Goal: Find specific page/section: Find specific page/section

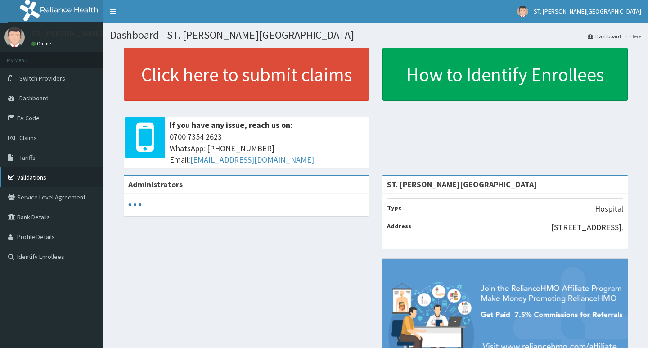
click at [20, 175] on link "Validations" at bounding box center [52, 177] width 104 height 20
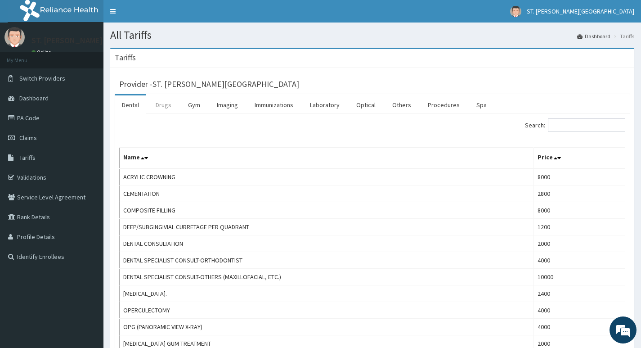
click at [164, 108] on link "Drugs" at bounding box center [164, 104] width 30 height 19
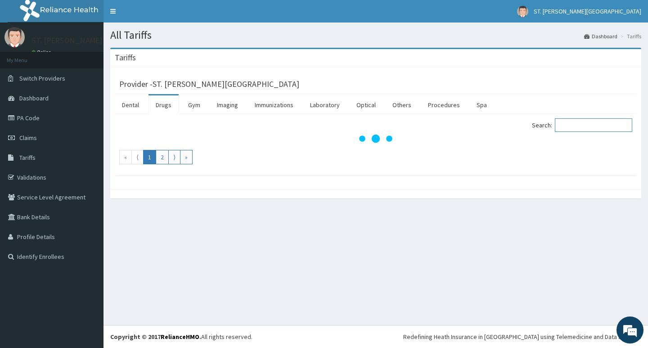
click at [585, 122] on input "Search:" at bounding box center [593, 125] width 77 height 14
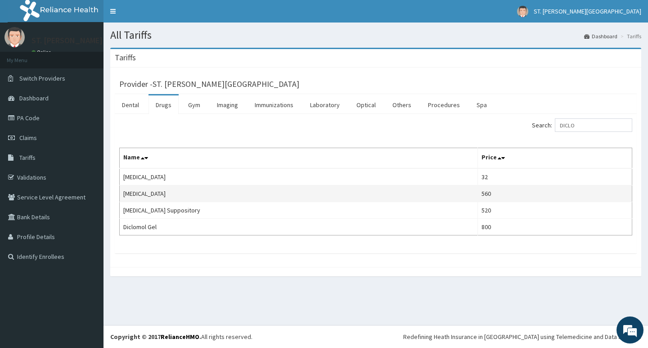
click at [478, 194] on td "560" at bounding box center [555, 193] width 154 height 17
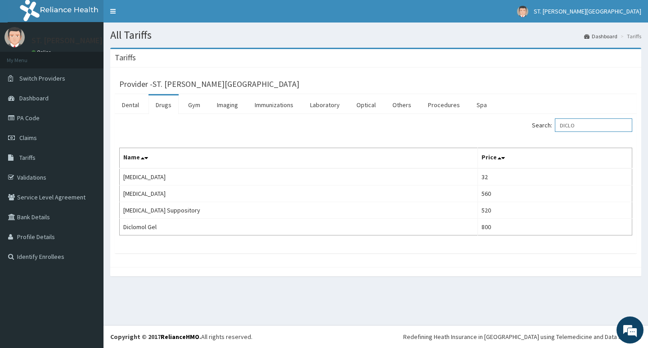
click at [585, 127] on input "DICLO" at bounding box center [593, 125] width 77 height 14
drag, startPoint x: 585, startPoint y: 127, endPoint x: 559, endPoint y: 124, distance: 26.3
click at [559, 124] on label "Search: DICLO" at bounding box center [582, 125] width 100 height 14
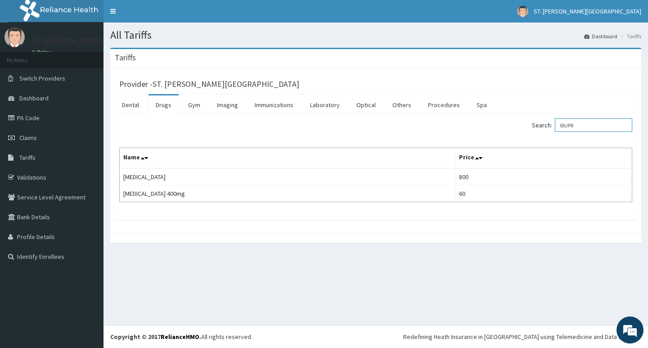
type input "IBUPR"
